Goal: Transaction & Acquisition: Purchase product/service

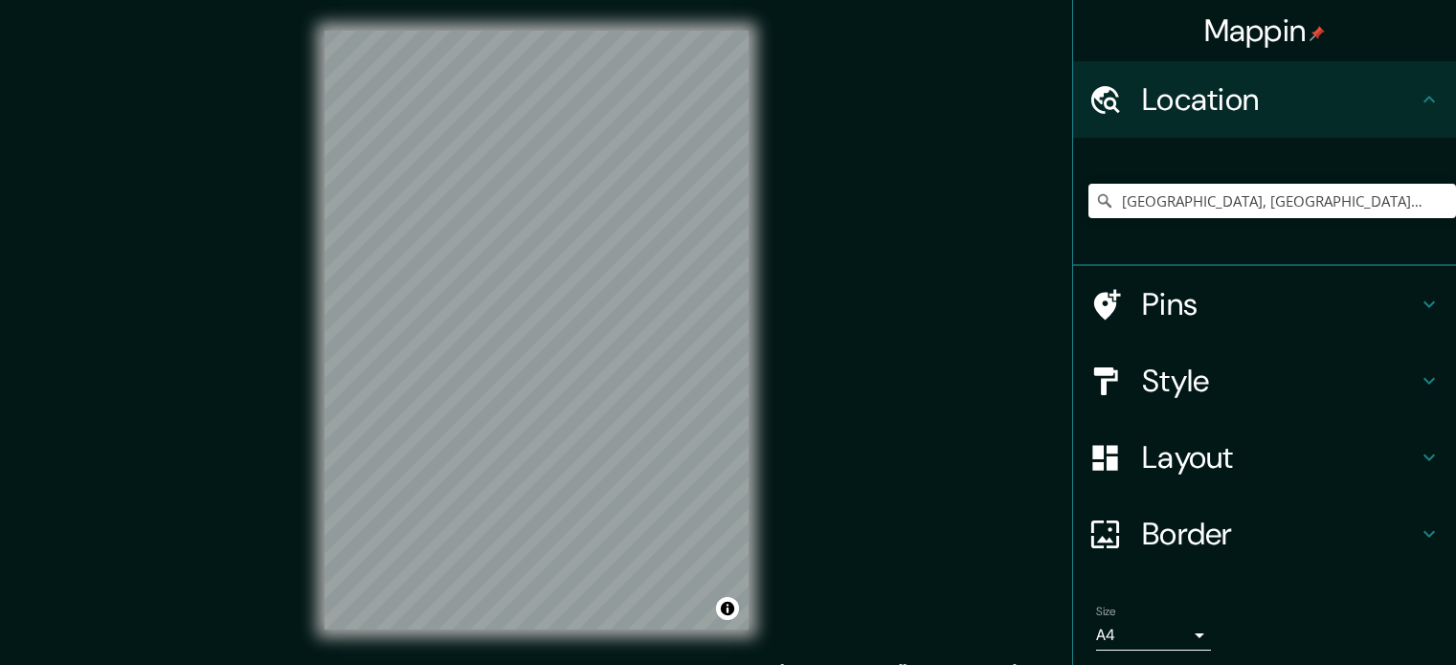
scroll to position [25, 0]
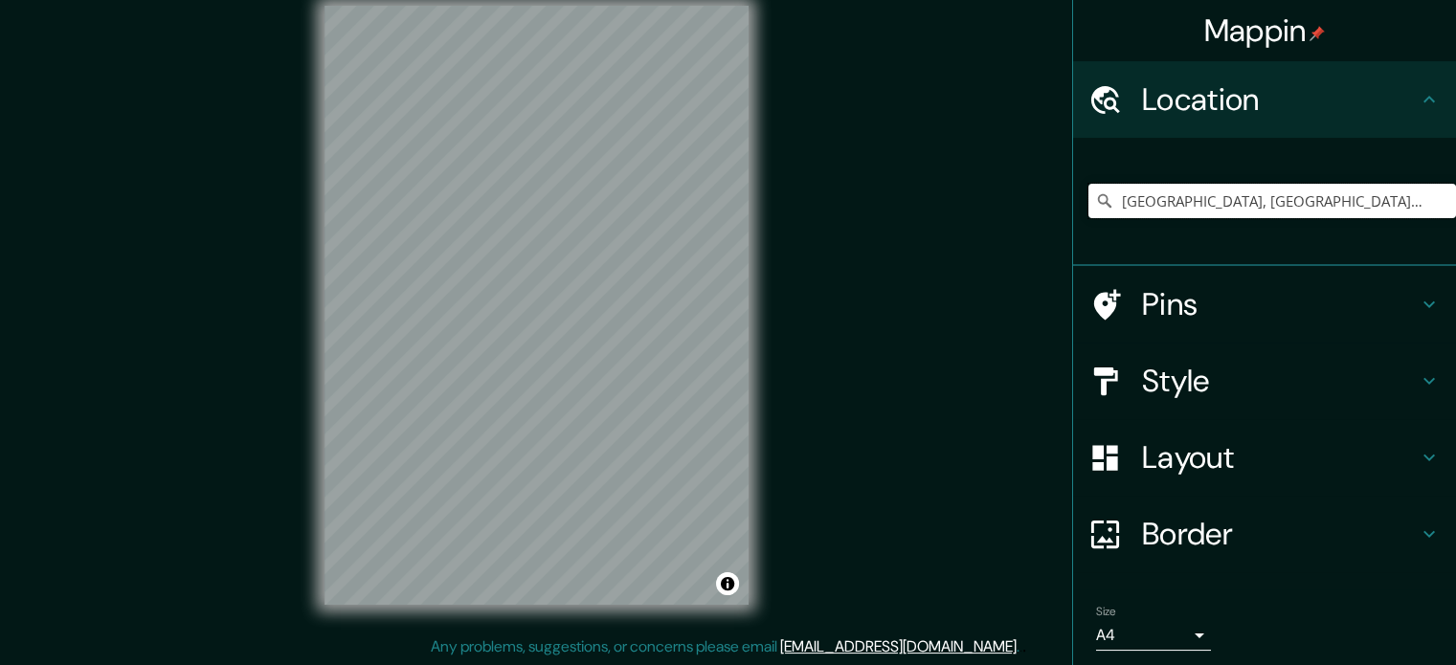
click at [1211, 199] on input "[GEOGRAPHIC_DATA], [GEOGRAPHIC_DATA], [GEOGRAPHIC_DATA]" at bounding box center [1273, 201] width 368 height 34
drag, startPoint x: 1411, startPoint y: 195, endPoint x: 996, endPoint y: 181, distance: 415.8
click at [996, 181] on div "Mappin Location Trujillo, Departamento de La Libertad, Perú Pins Style Layout B…" at bounding box center [728, 320] width 1456 height 691
type input "F"
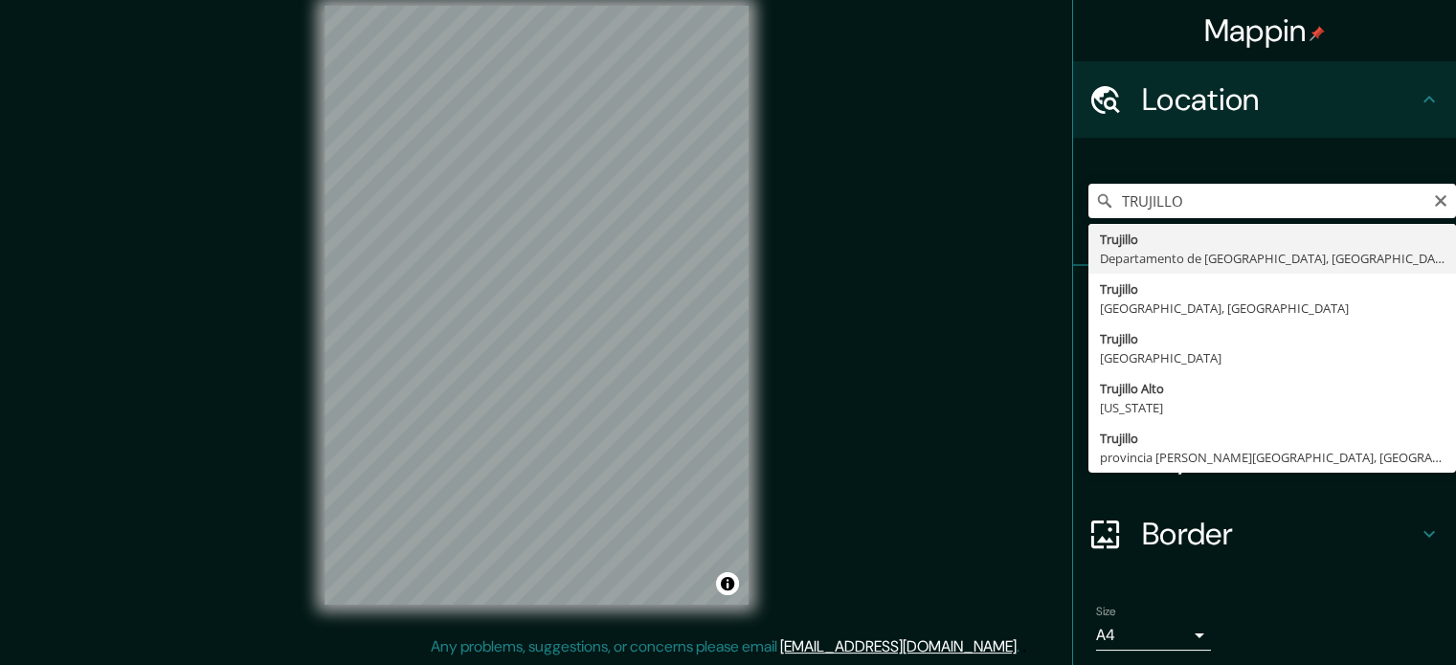
type input "Trujillo, Departamento de La Libertad, Perú"
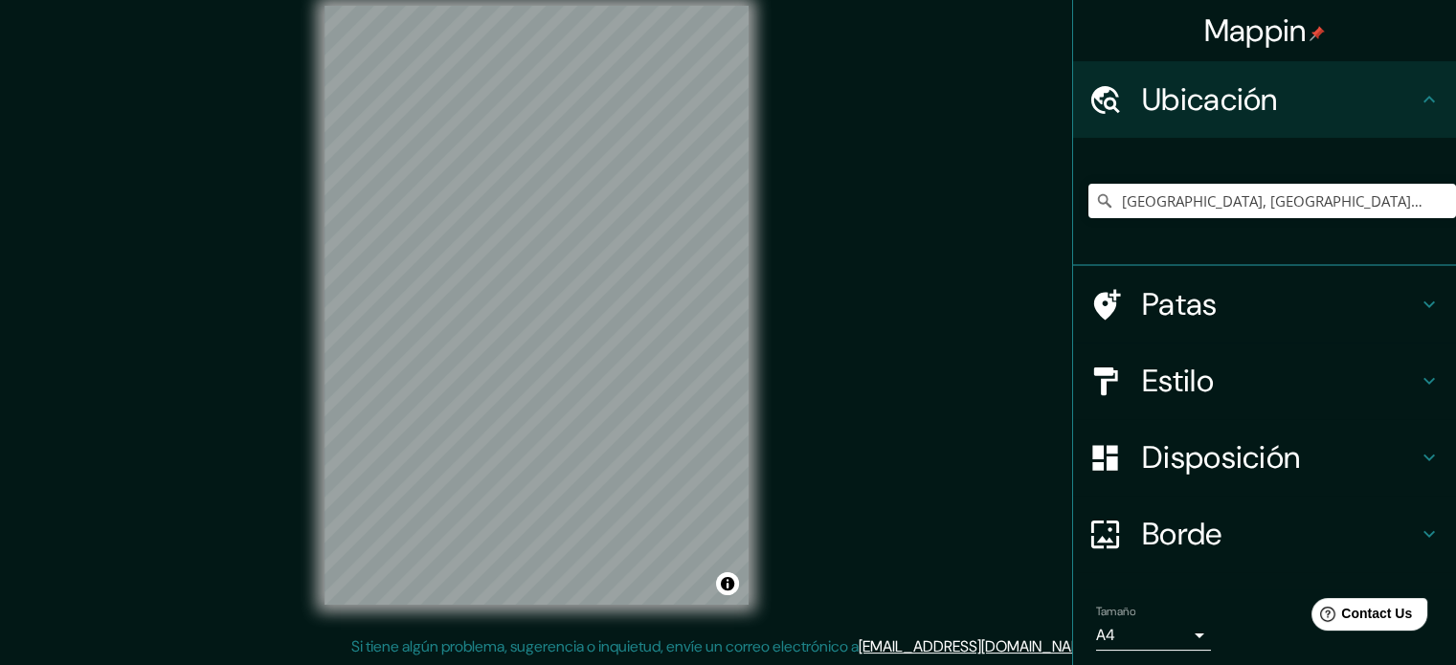
scroll to position [0, 0]
click at [1157, 635] on body "Mappin Ubicación Trujillo, Departamento de La Libertad, Perú Patas Estilo Dispo…" at bounding box center [728, 307] width 1456 height 665
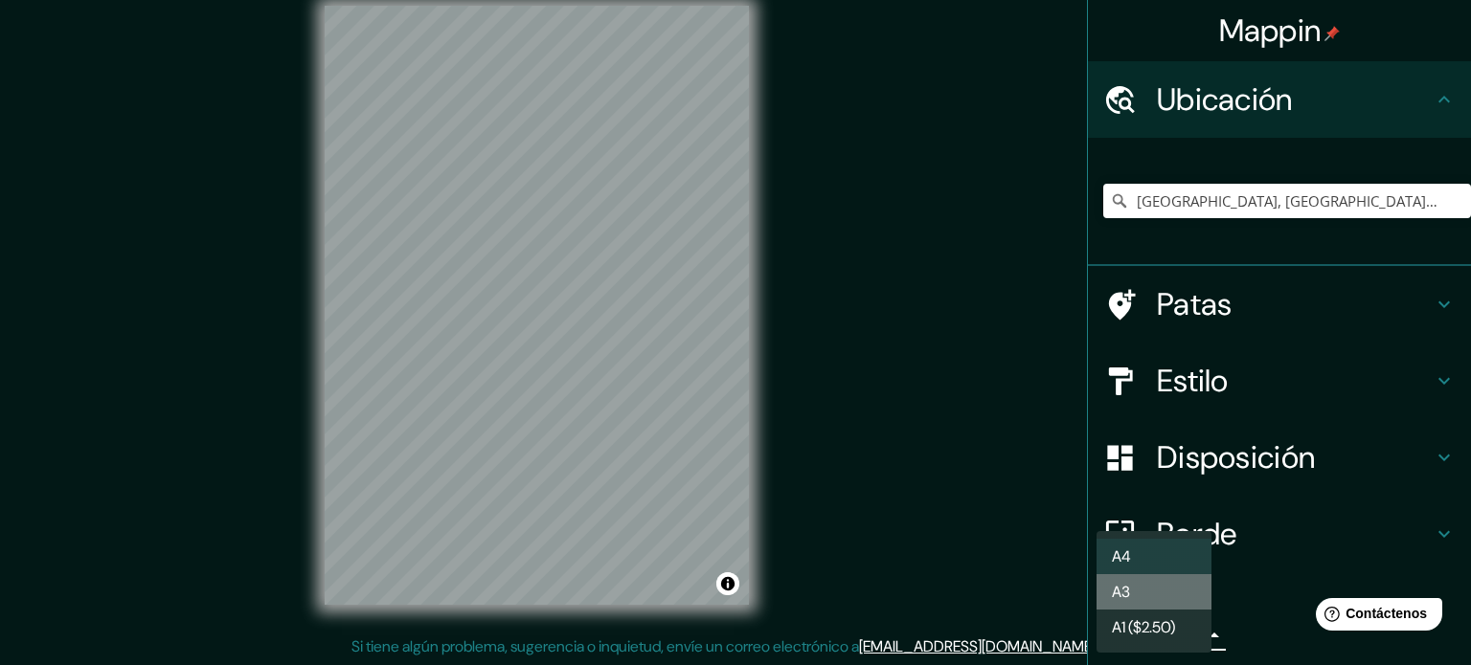
click at [1161, 597] on li "A3" at bounding box center [1153, 592] width 115 height 35
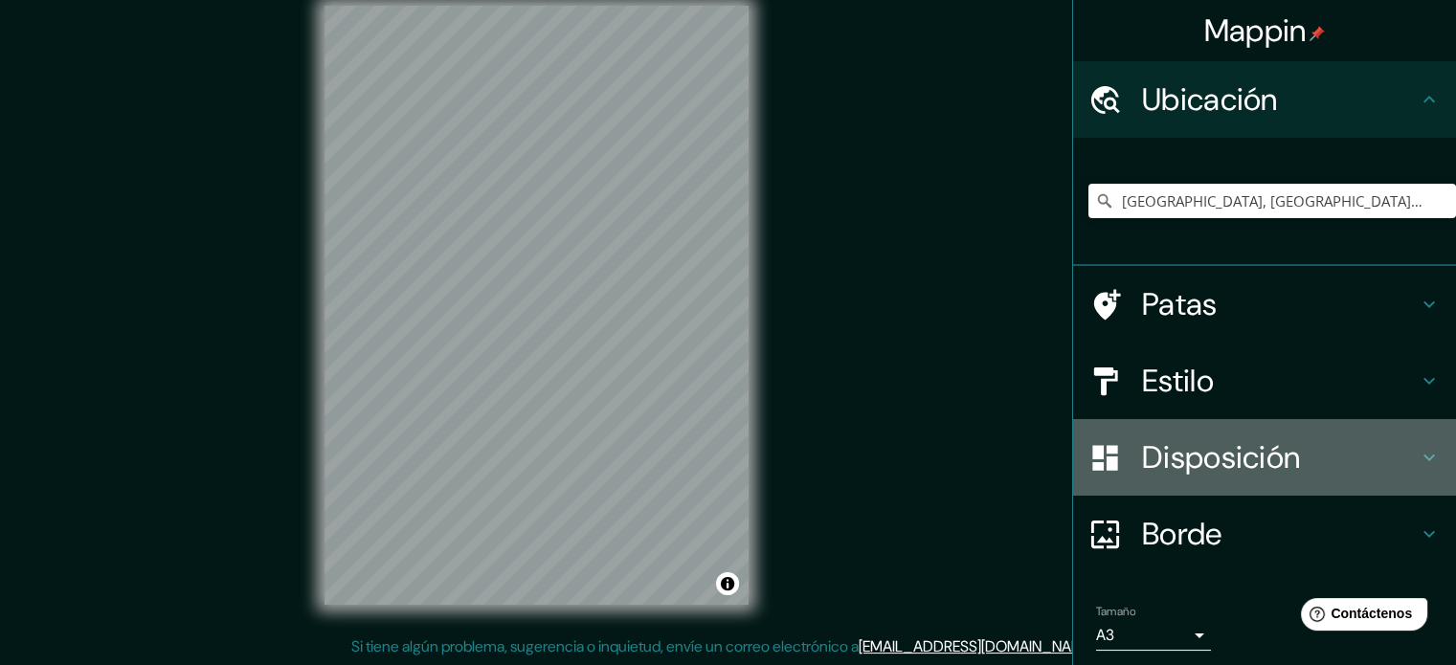
click at [1230, 461] on font "Disposición" at bounding box center [1221, 458] width 158 height 40
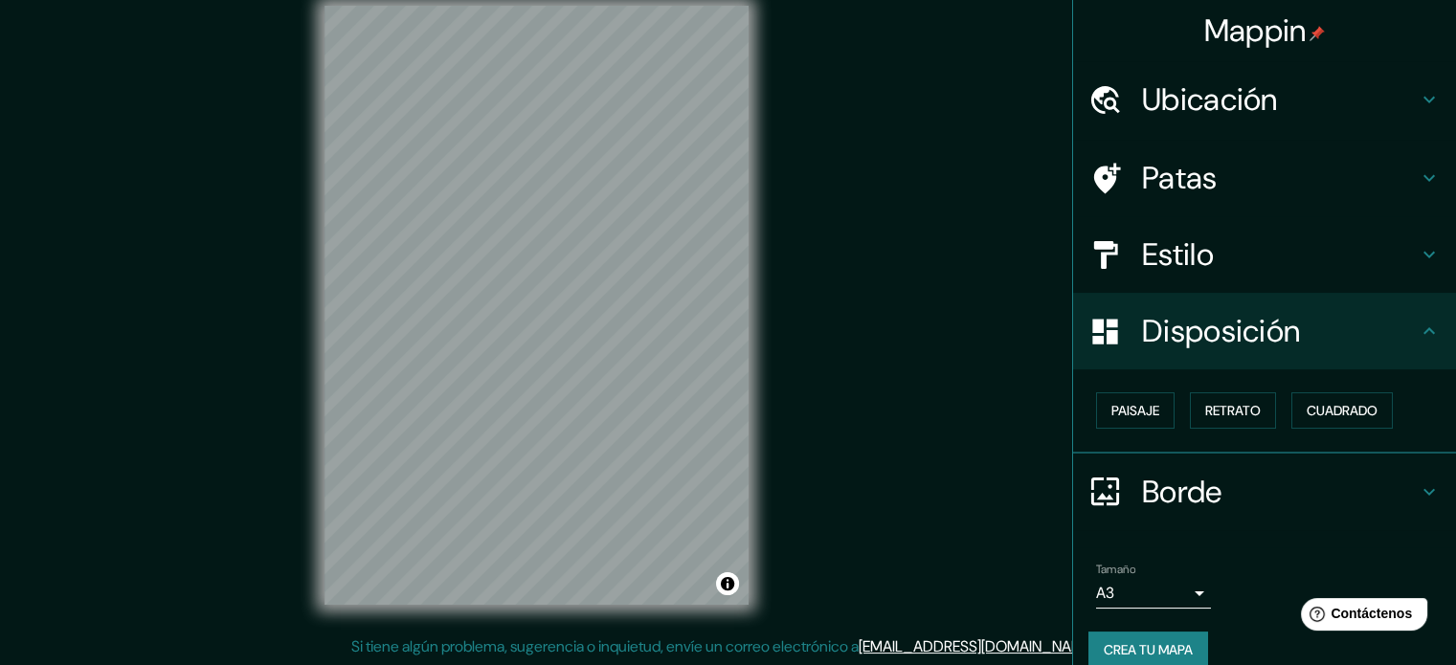
click at [1164, 413] on div "Paisaje Retrato Cuadrado" at bounding box center [1273, 411] width 368 height 52
click at [1148, 404] on button "Paisaje" at bounding box center [1135, 411] width 79 height 36
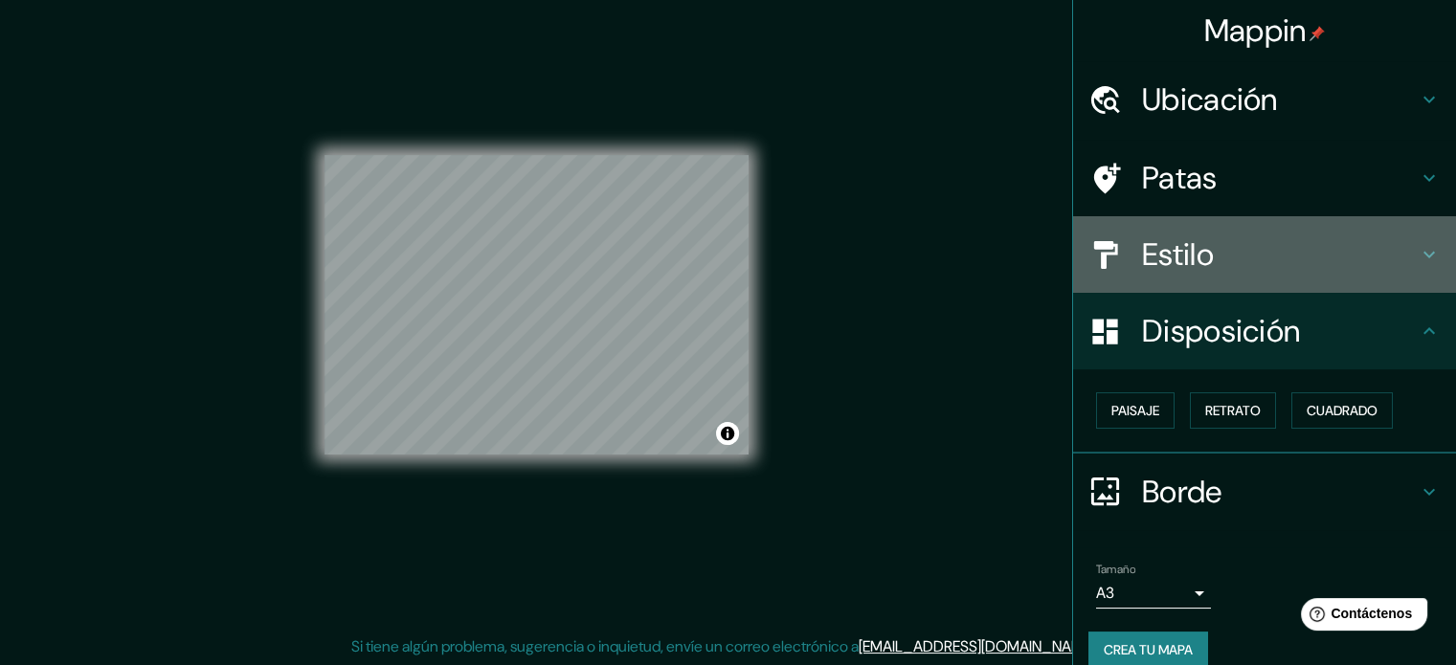
click at [1256, 248] on h4 "Estilo" at bounding box center [1280, 255] width 276 height 38
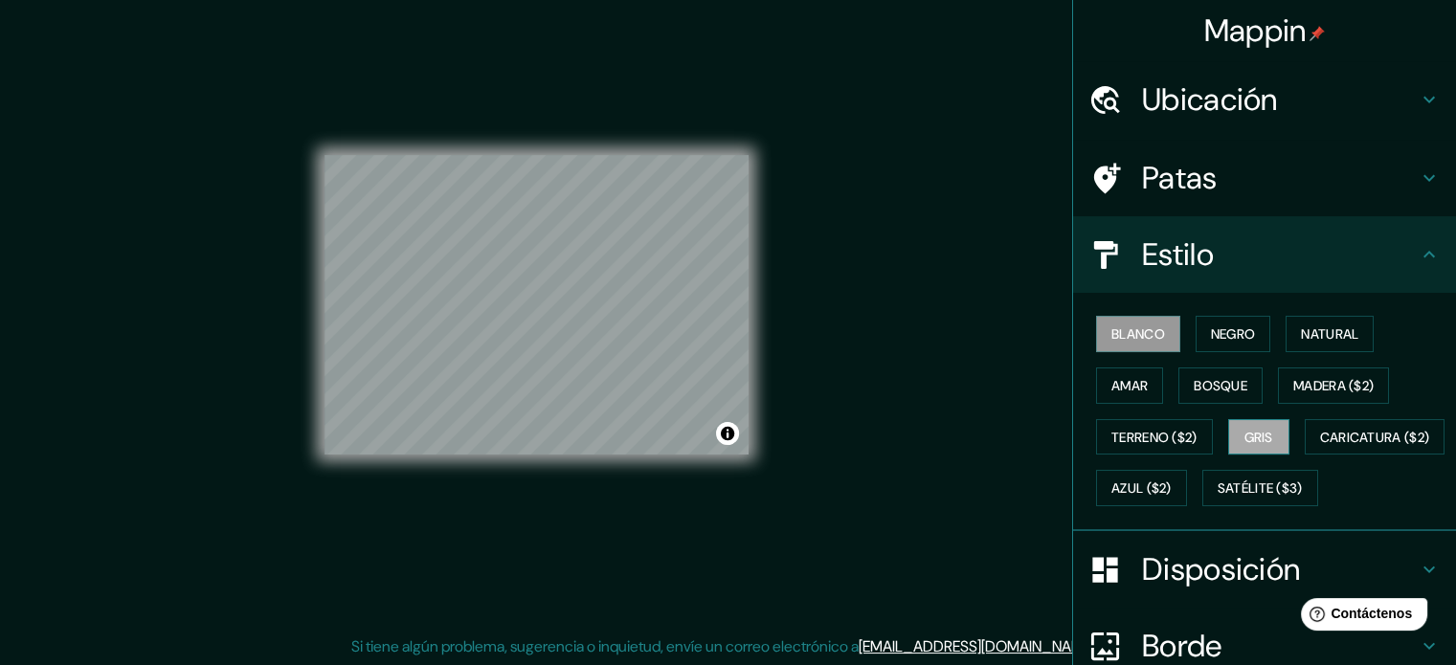
click at [1251, 431] on font "Gris" at bounding box center [1259, 437] width 29 height 17
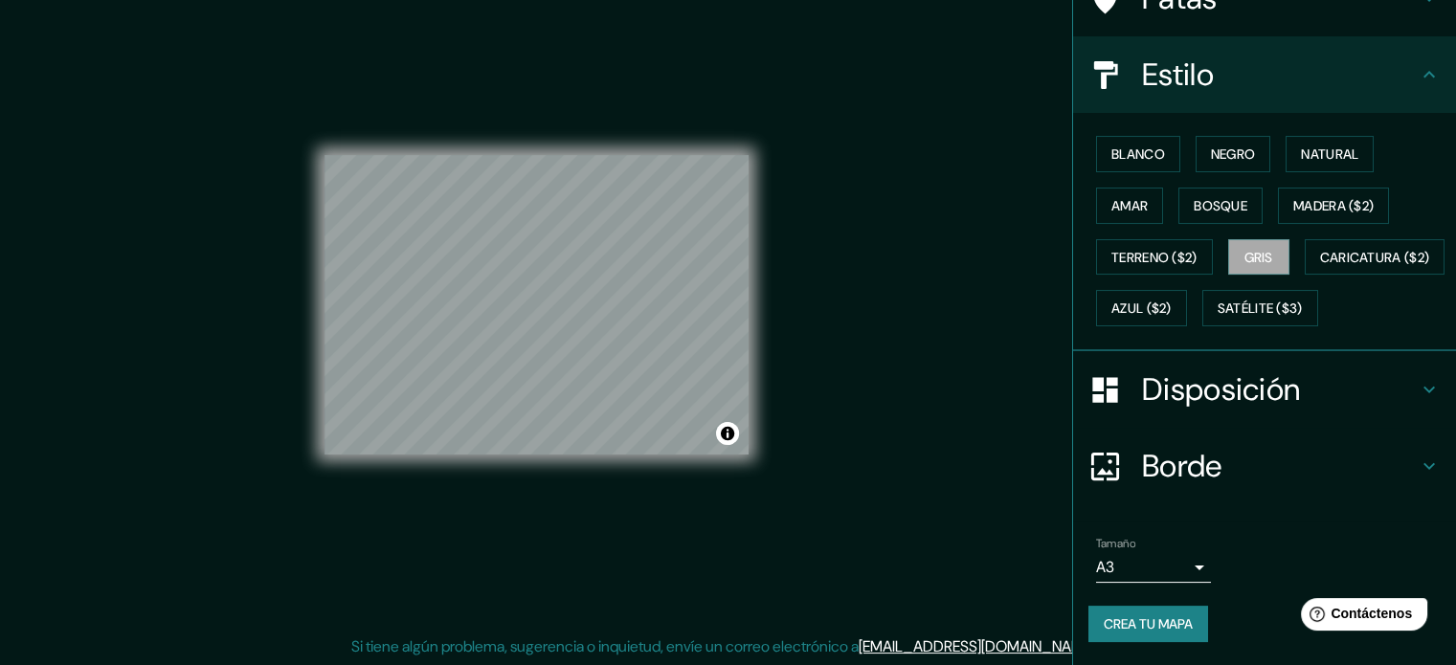
scroll to position [226, 0]
click at [1150, 614] on font "Crea tu mapa" at bounding box center [1148, 624] width 89 height 25
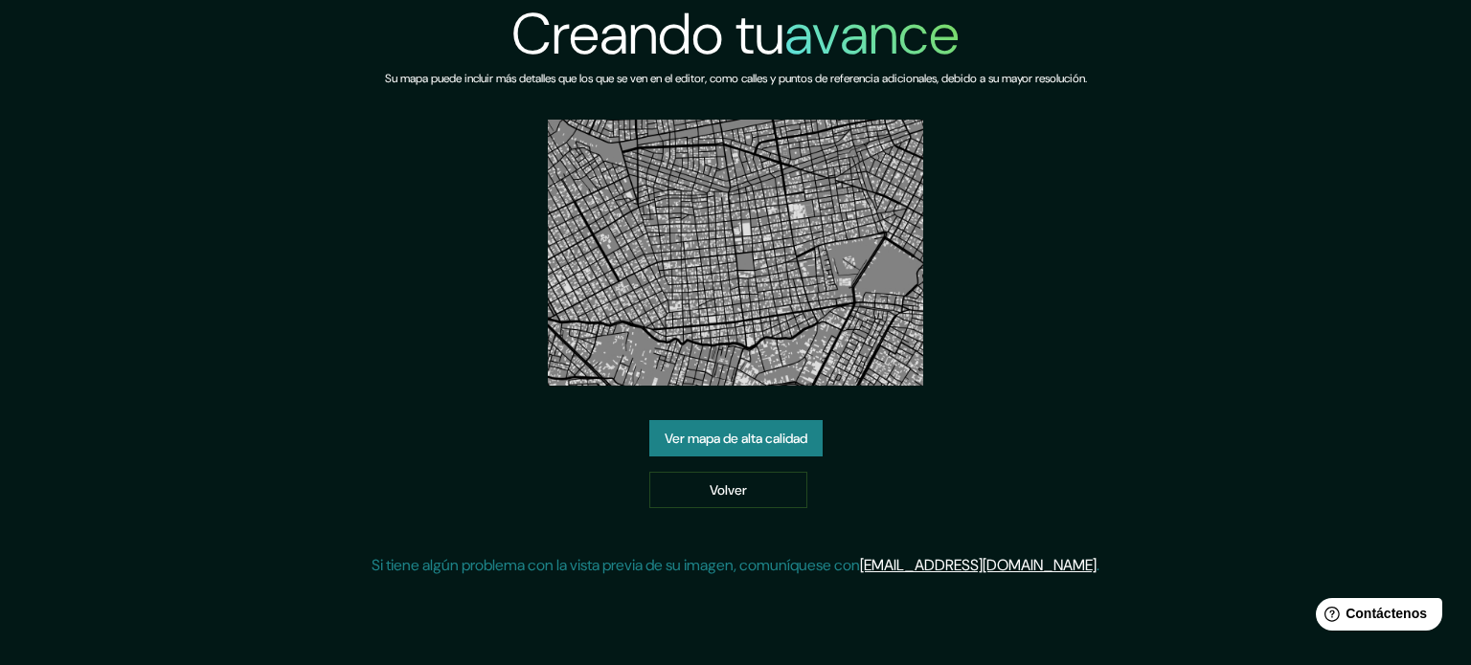
click at [720, 443] on font "Ver mapa de alta calidad" at bounding box center [736, 438] width 143 height 17
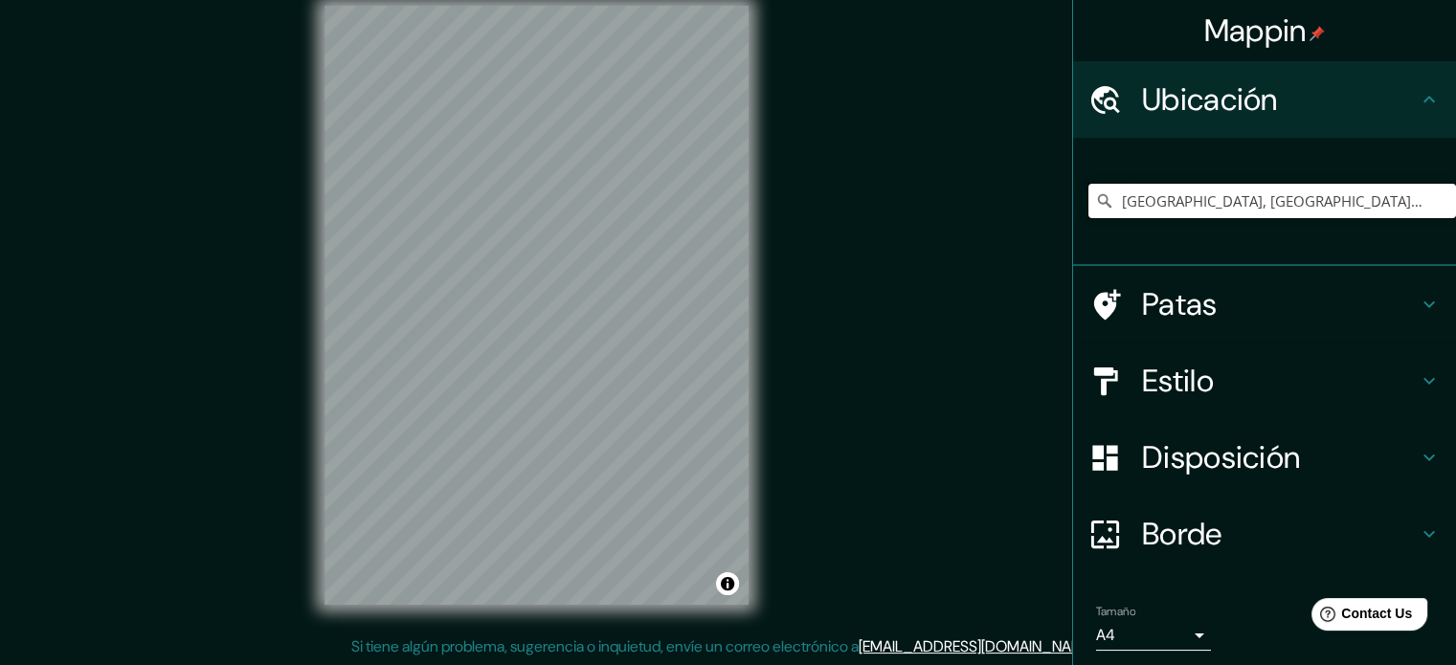
click at [1237, 188] on input "Trujillo, Departamento de La Libertad, Perú" at bounding box center [1273, 201] width 368 height 34
click at [1408, 205] on input "Trujillo, Departamento de La Libertad, Perú" at bounding box center [1273, 201] width 368 height 34
click at [1417, 223] on div "Trujillo, Departamento de La Libertad, Perú" at bounding box center [1273, 201] width 368 height 96
click at [1407, 212] on input "Trujillo, Departamento de La Libertad, Perú" at bounding box center [1273, 201] width 368 height 34
click at [1409, 219] on div "Trujillo, Departamento de La Libertad, Perú" at bounding box center [1273, 201] width 368 height 96
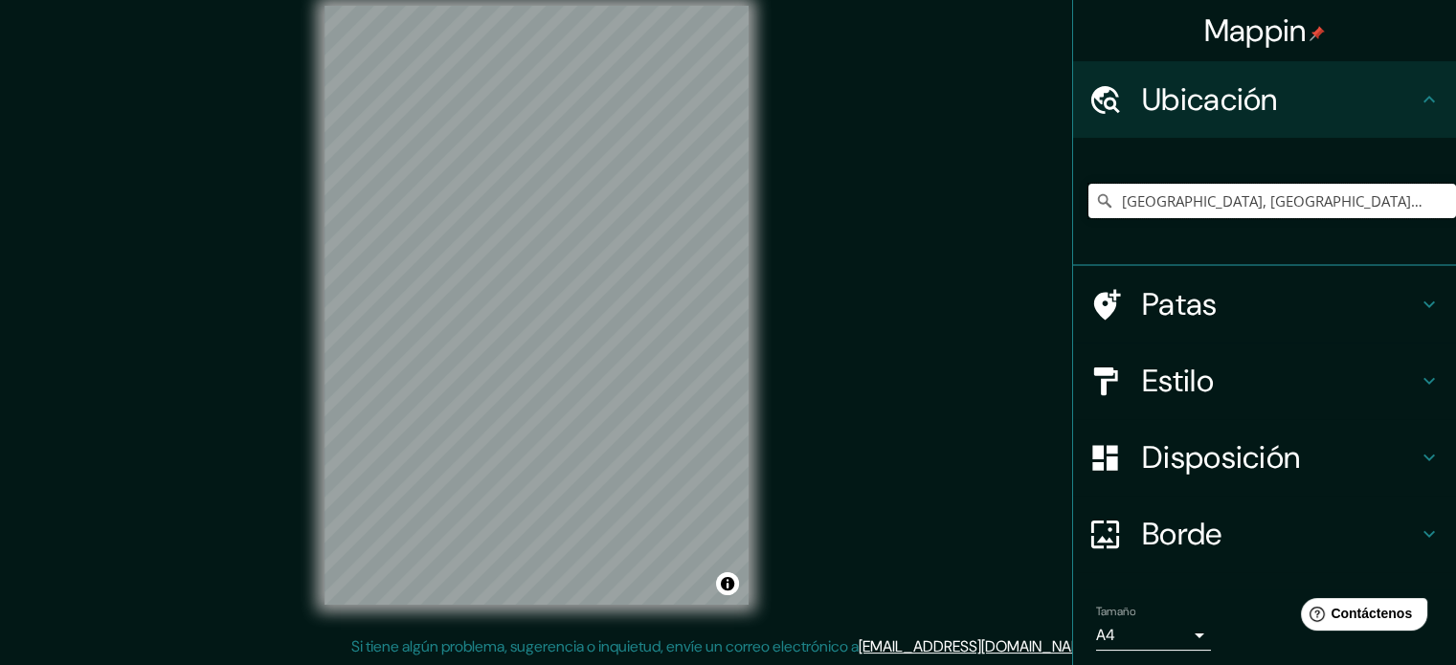
click at [1409, 192] on input "Trujillo, Departamento de La Libertad, Perú" at bounding box center [1273, 201] width 368 height 34
click at [1227, 214] on input "Elige tu ciudad o zona" at bounding box center [1273, 201] width 368 height 34
click at [1218, 205] on input "Elige tu ciudad o zona" at bounding box center [1273, 201] width 368 height 34
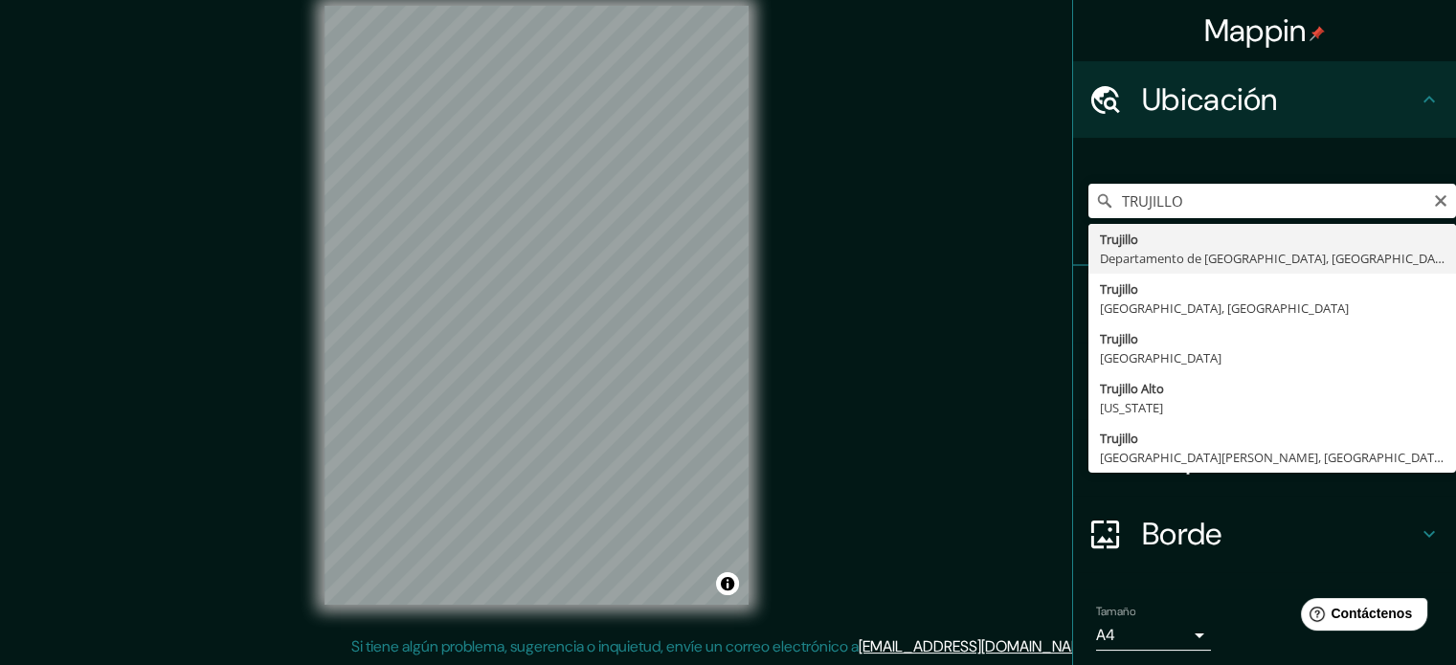
type input "Trujillo, Departamento de La Libertad, Perú"
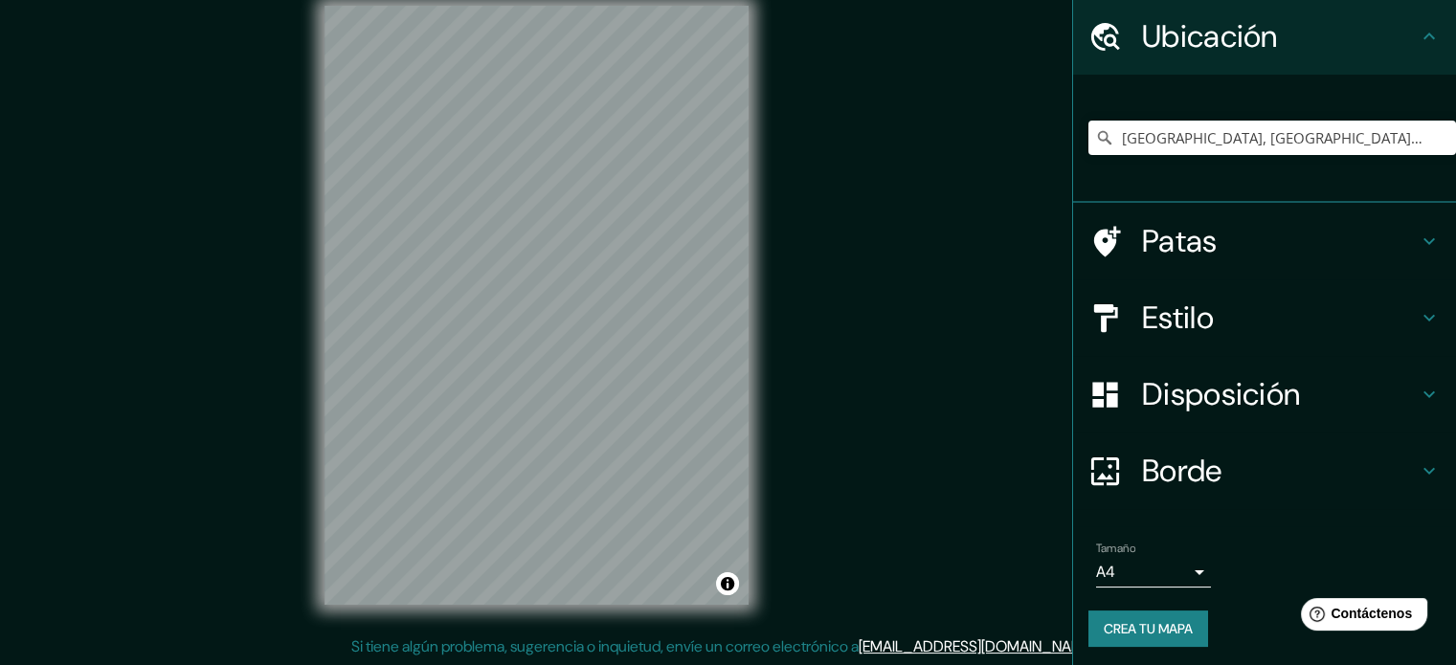
scroll to position [66, 0]
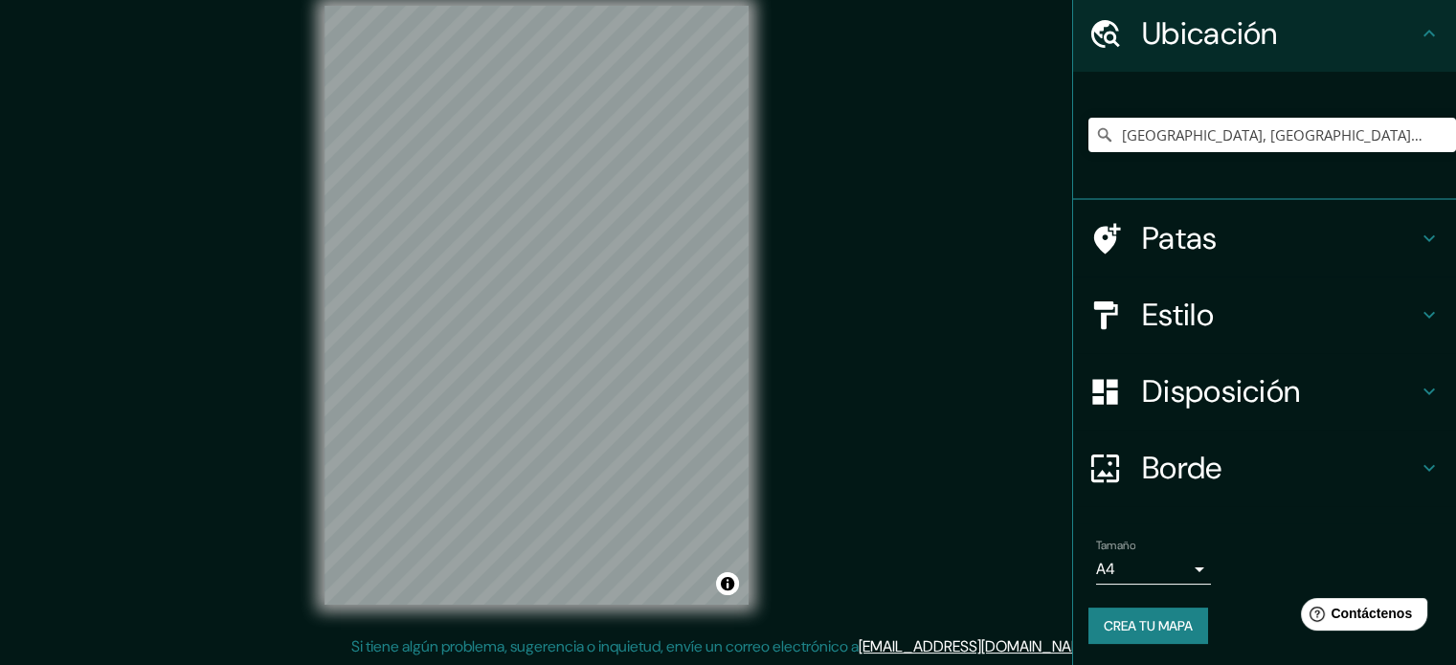
click at [1150, 550] on div "Tamaño A4 single" at bounding box center [1153, 562] width 115 height 46
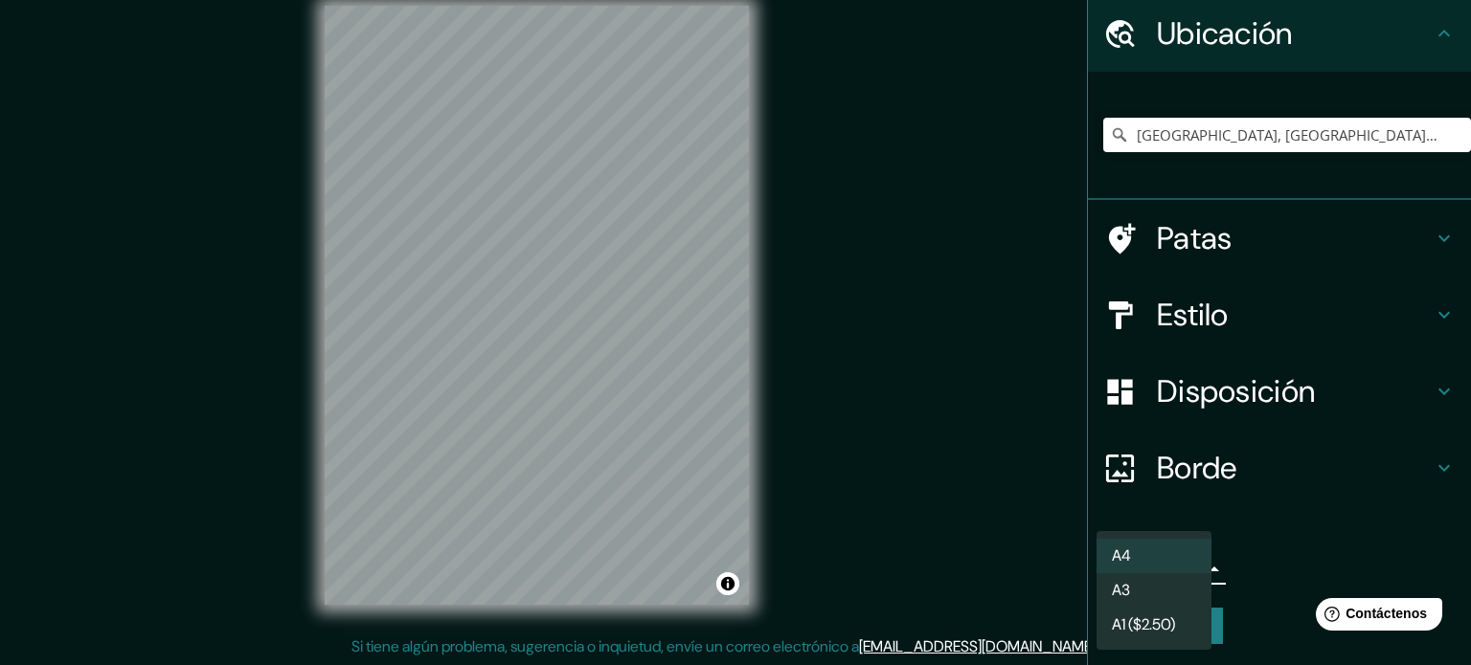
click at [1130, 568] on body "Mappin Ubicación Trujillo, Departamento de La Libertad, Perú Patas Estilo Dispo…" at bounding box center [735, 307] width 1471 height 665
click at [1128, 595] on font "A3" at bounding box center [1121, 592] width 18 height 20
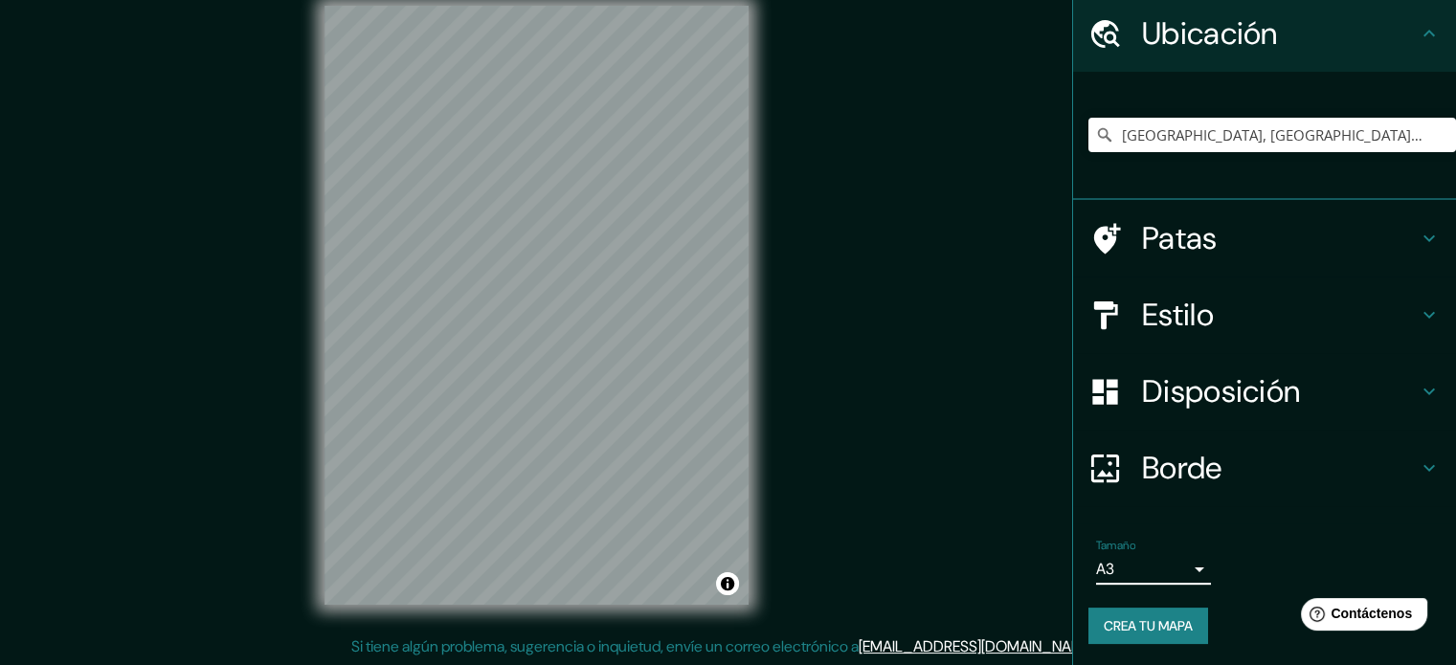
click at [1205, 470] on font "Borde" at bounding box center [1182, 468] width 80 height 40
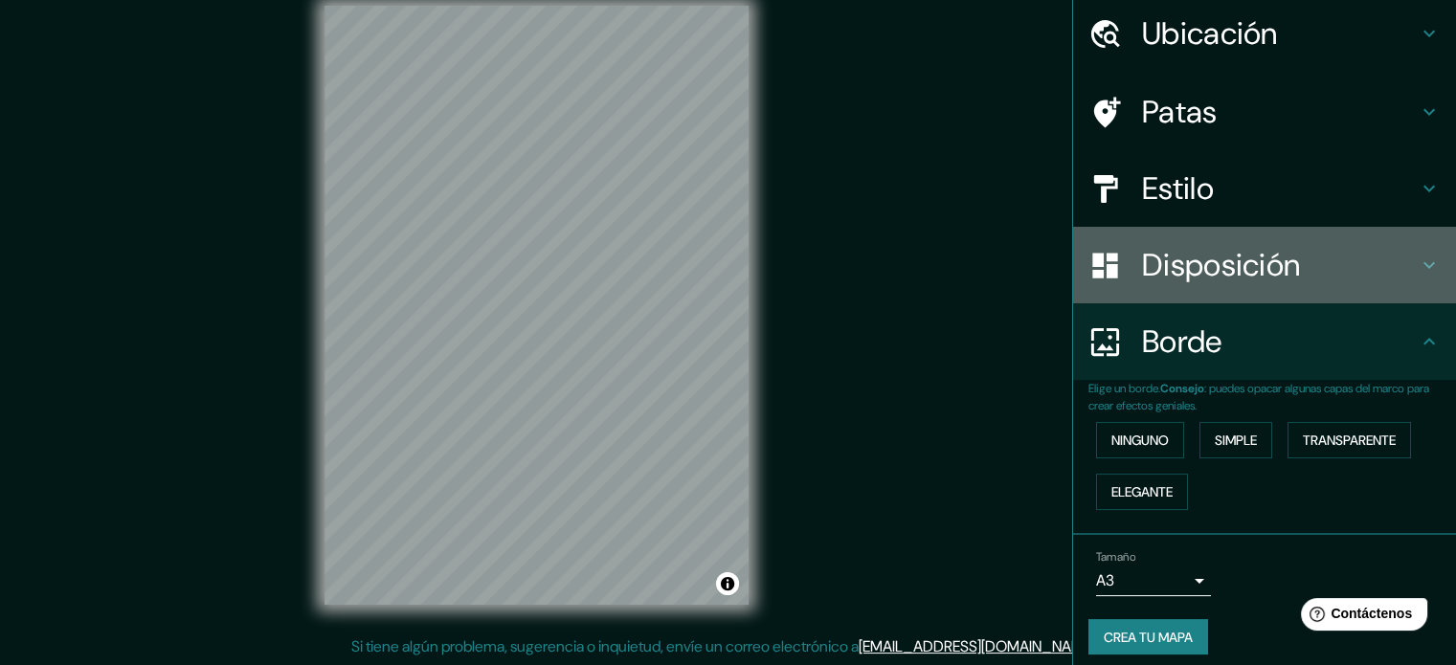
click at [1195, 261] on font "Disposición" at bounding box center [1221, 265] width 158 height 40
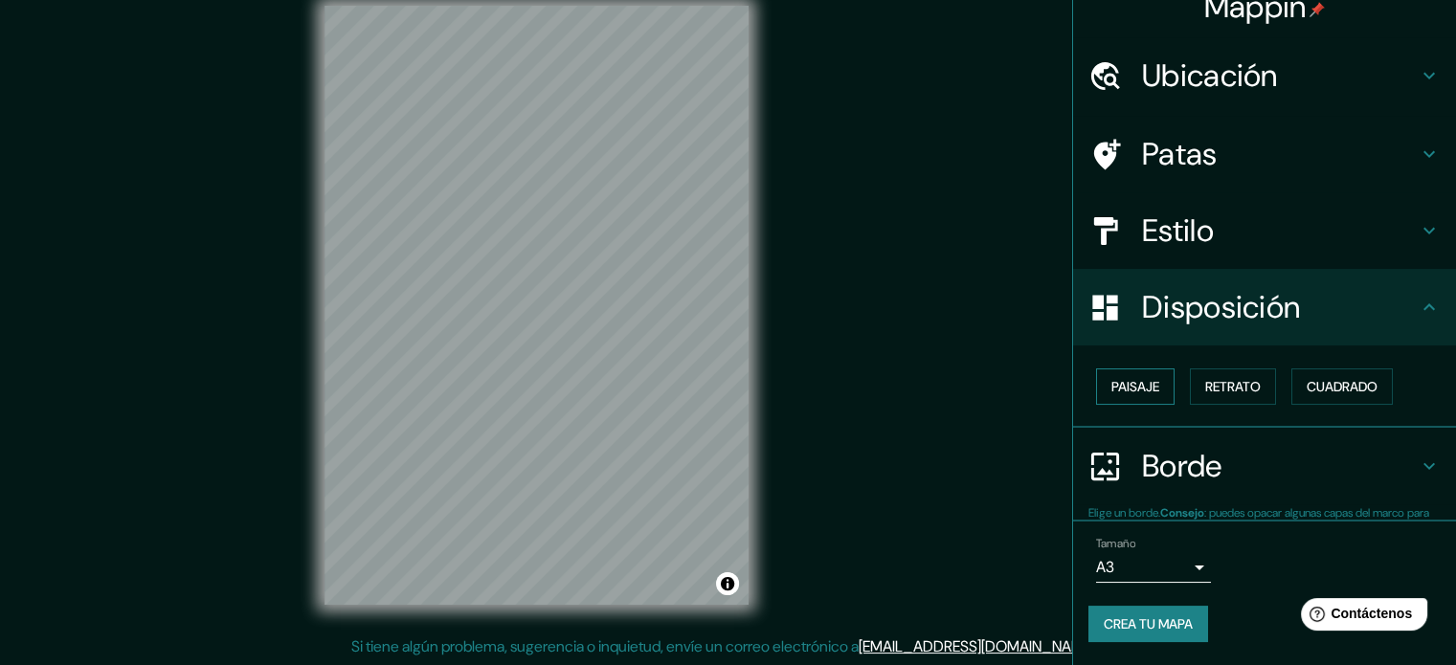
scroll to position [23, 0]
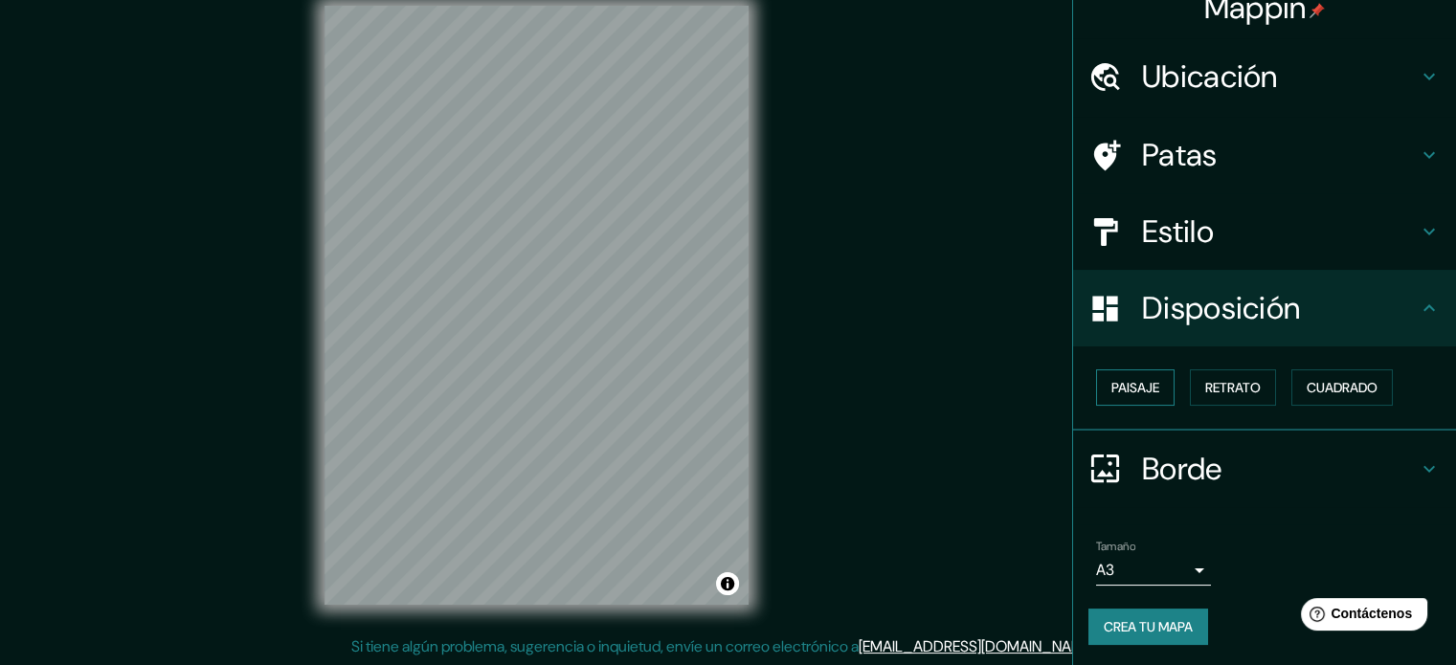
click at [1134, 386] on font "Paisaje" at bounding box center [1136, 387] width 48 height 17
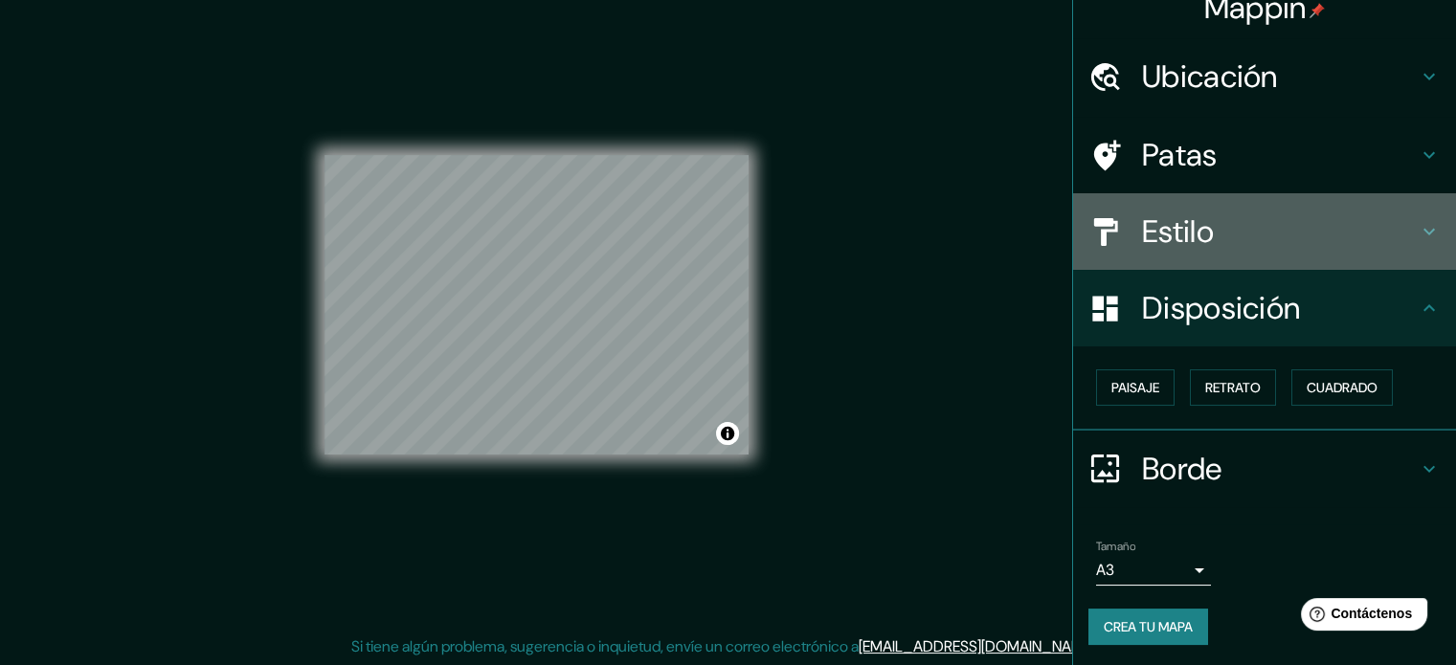
click at [1198, 225] on font "Estilo" at bounding box center [1178, 232] width 72 height 40
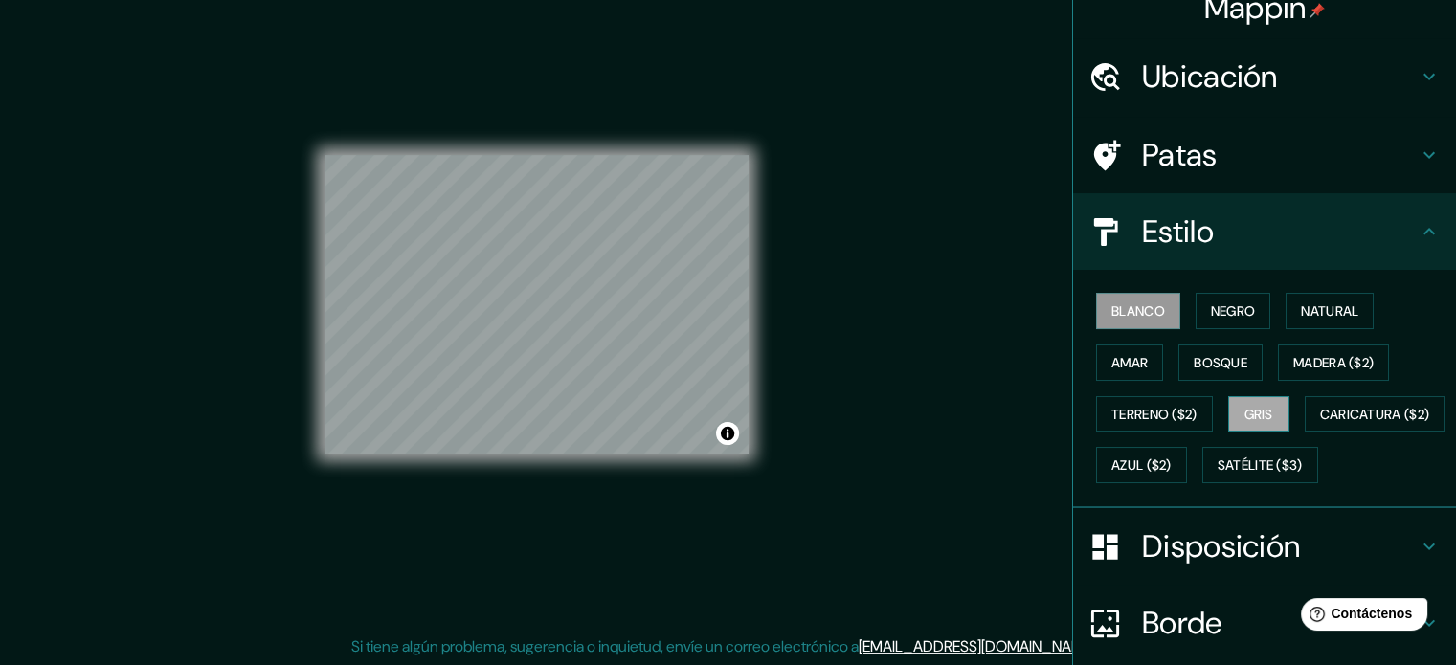
click at [1245, 409] on font "Gris" at bounding box center [1259, 414] width 29 height 17
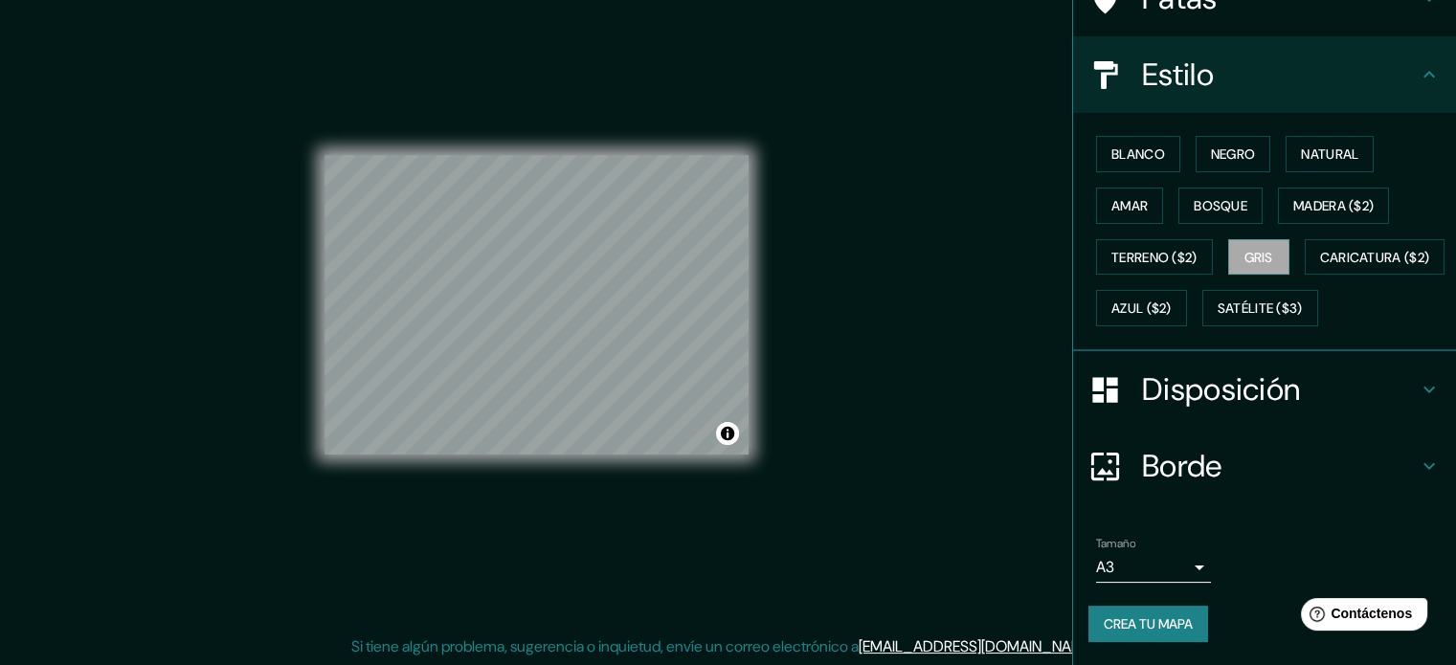
scroll to position [226, 0]
click at [1168, 619] on font "Crea tu mapa" at bounding box center [1148, 624] width 89 height 17
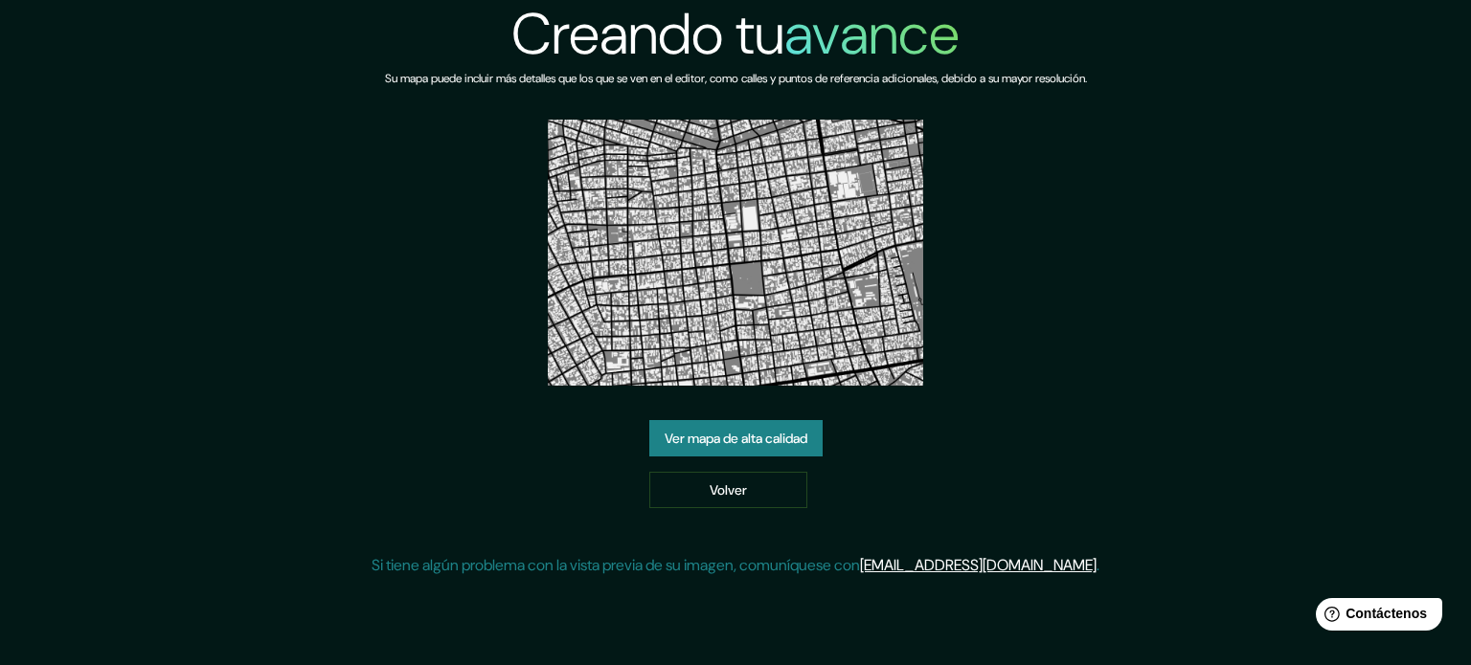
click at [755, 447] on font "Ver mapa de alta calidad" at bounding box center [736, 438] width 143 height 17
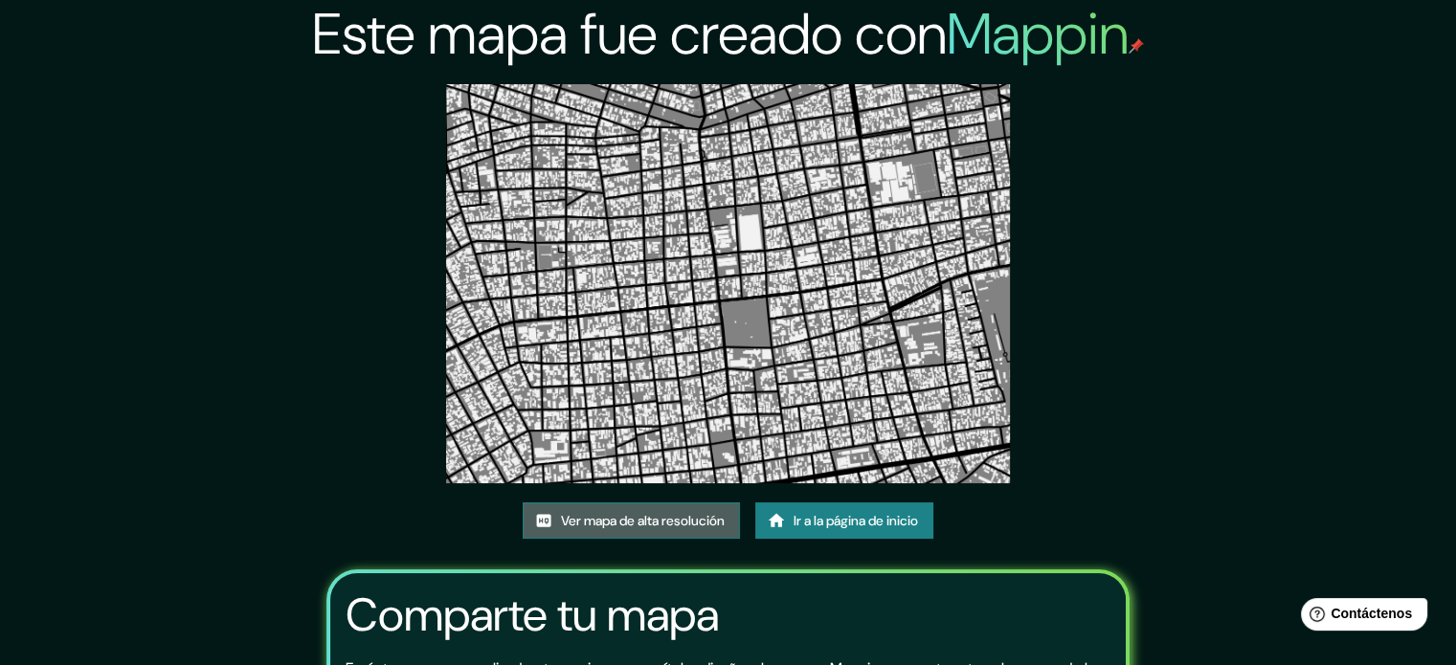
click at [659, 526] on font "Ver mapa de alta resolución" at bounding box center [643, 520] width 164 height 17
